Goal: Check status

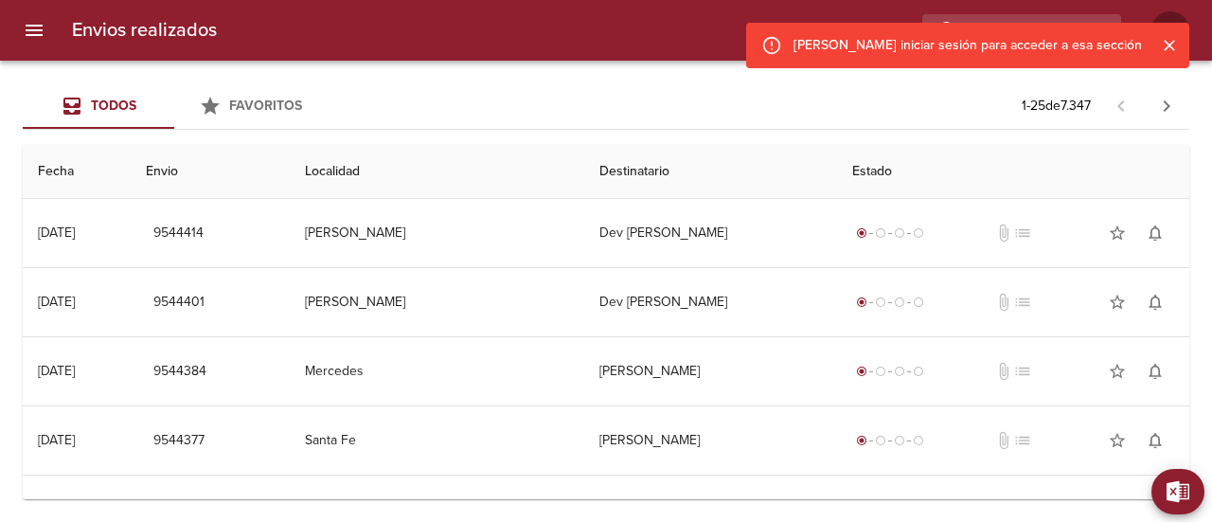
click at [1170, 43] on icon "Cerrar" at bounding box center [1169, 45] width 11 height 11
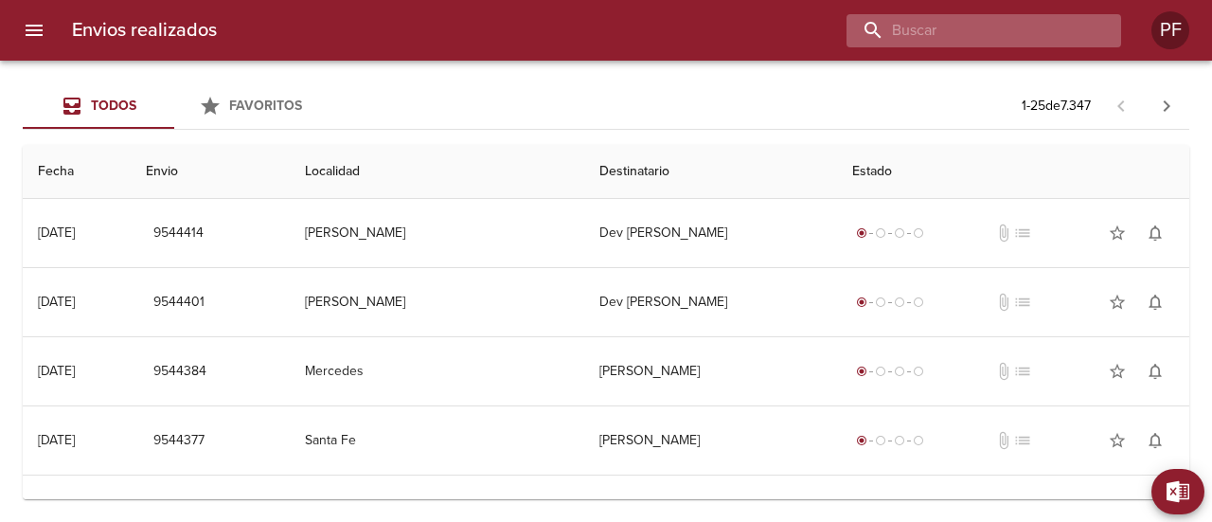
click at [1030, 45] on input "buscar" at bounding box center [968, 30] width 242 height 33
paste input "[PERSON_NAME]"
type input "[PERSON_NAME]"
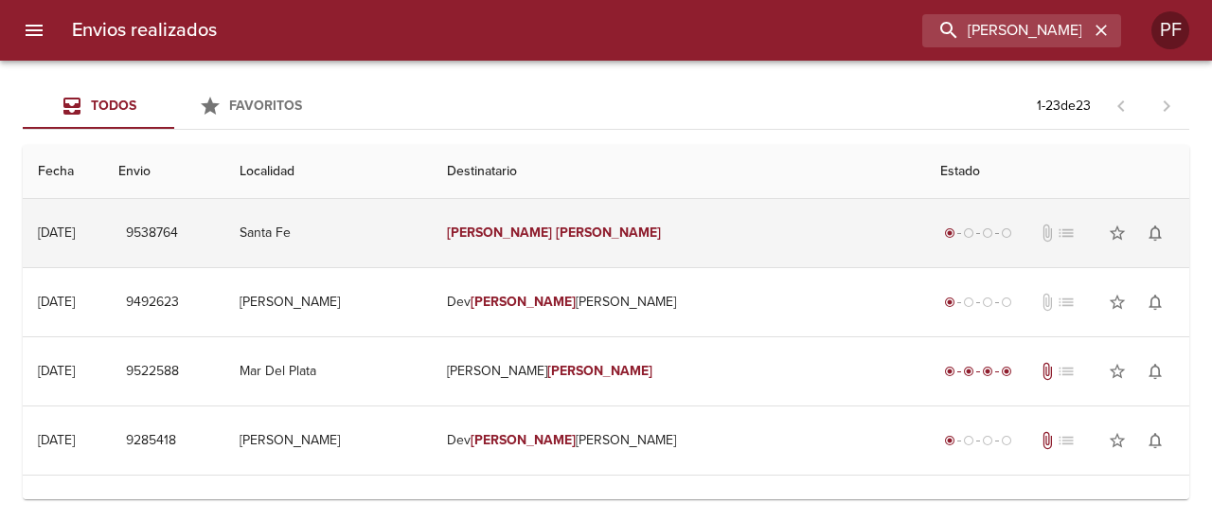
click at [538, 224] on em "[PERSON_NAME]" at bounding box center [499, 232] width 105 height 16
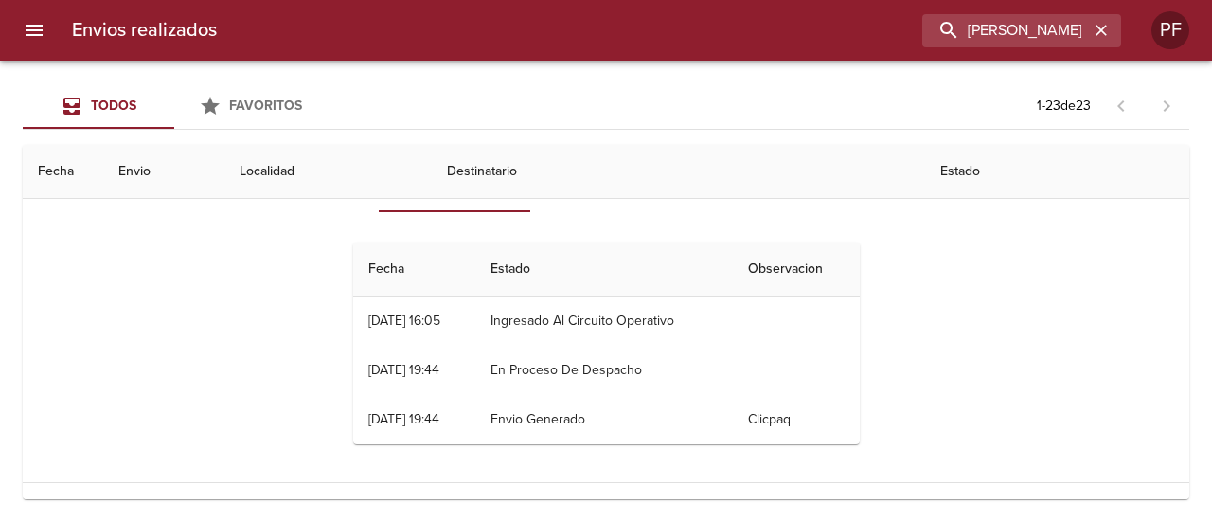
scroll to position [95, 0]
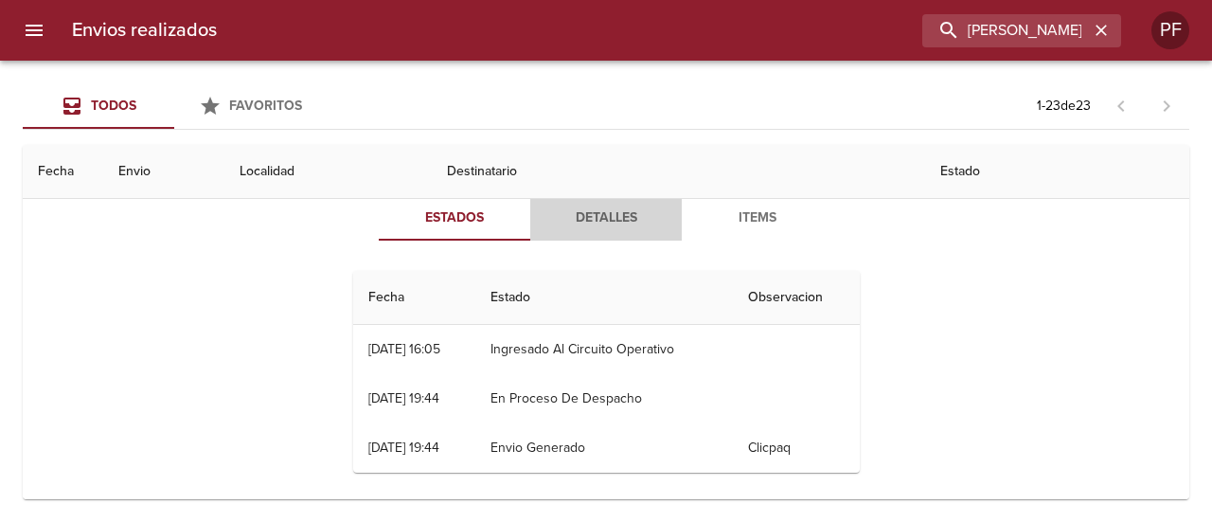
click at [611, 215] on span "Detalles" at bounding box center [606, 218] width 129 height 24
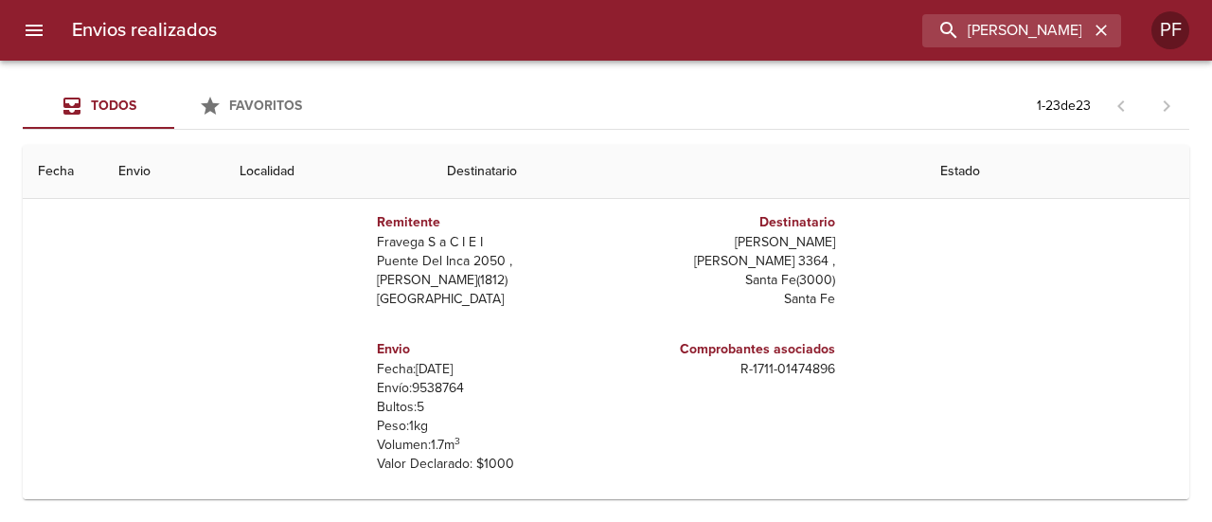
scroll to position [189, 0]
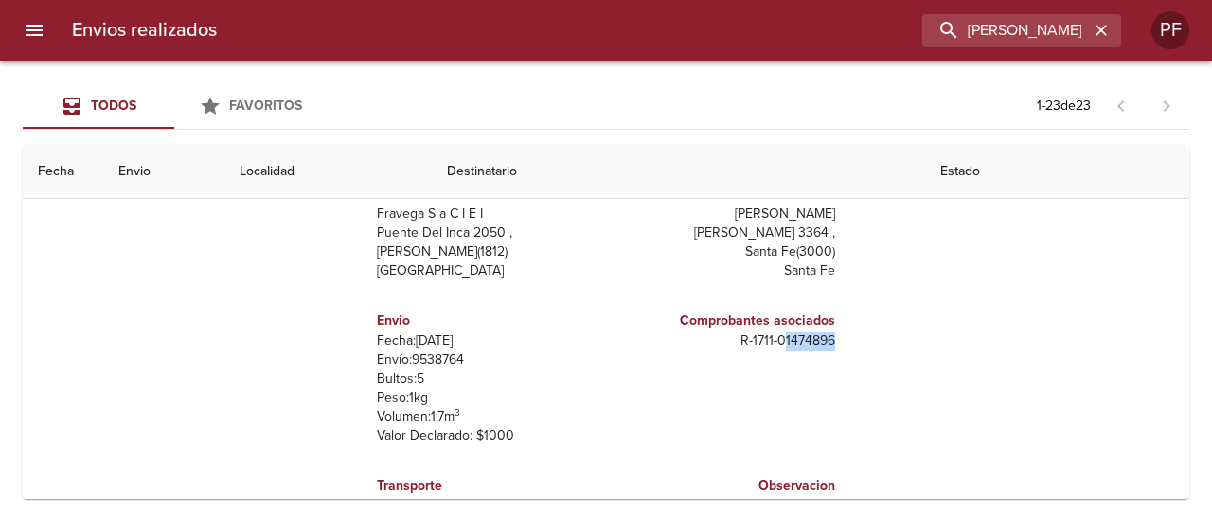
drag, startPoint x: 773, startPoint y: 341, endPoint x: 840, endPoint y: 341, distance: 67.2
click at [840, 341] on div "Remitente Fravega S a C I E I [PERSON_NAME] Del Inca 2050 , [PERSON_NAME] ( 181…" at bounding box center [607, 350] width 522 height 379
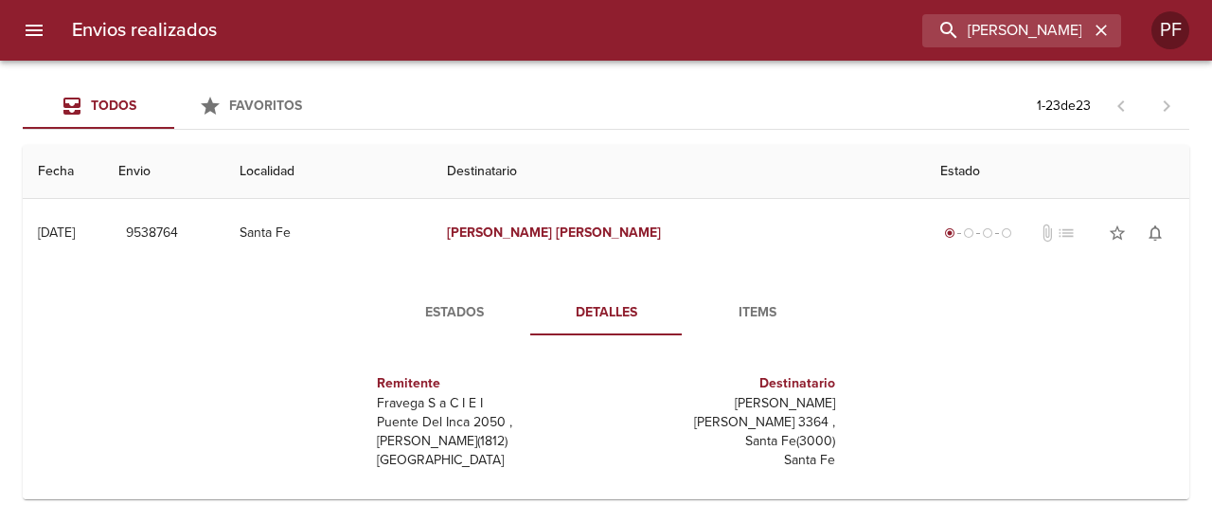
scroll to position [0, 0]
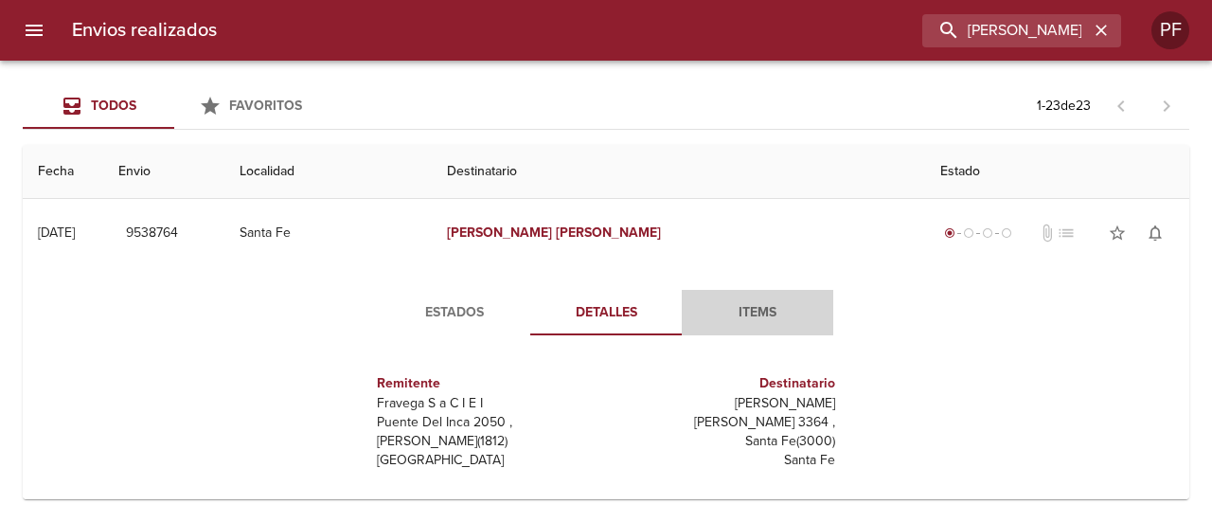
click at [742, 313] on span "Items" at bounding box center [757, 313] width 129 height 24
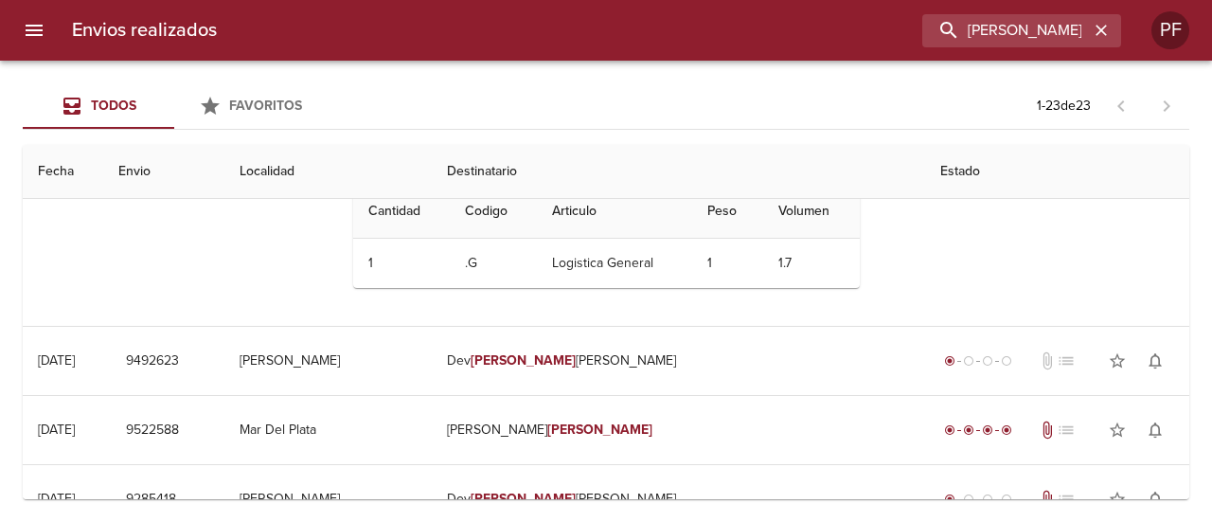
scroll to position [189, 0]
